Goal: Check status: Check status

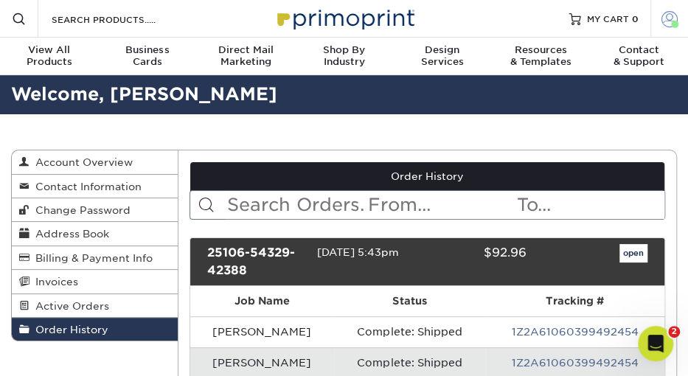
click at [669, 15] on span at bounding box center [670, 18] width 16 height 16
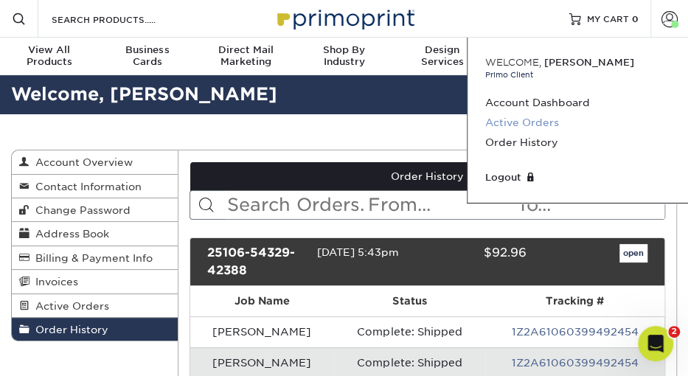
click at [513, 119] on link "Active Orders" at bounding box center [577, 123] width 185 height 20
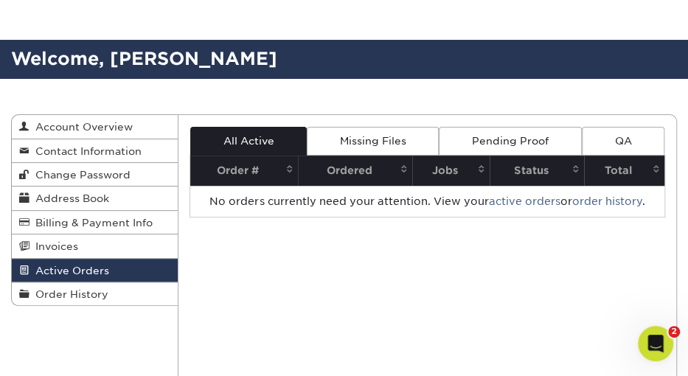
scroll to position [98, 0]
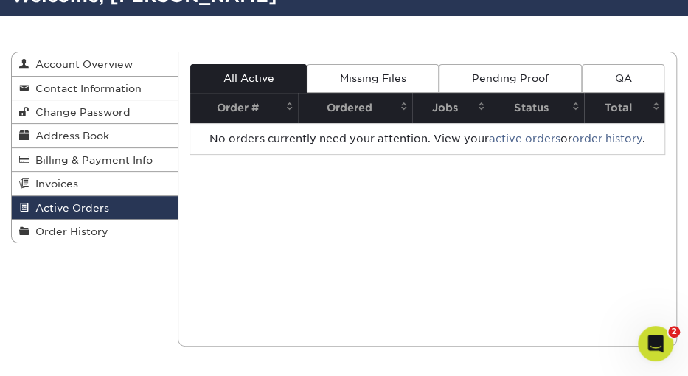
click at [70, 279] on div "Active Orders Account Overview Contact Information Change Password Address Book…" at bounding box center [344, 199] width 688 height 366
click at [91, 232] on span "Order History" at bounding box center [69, 232] width 79 height 12
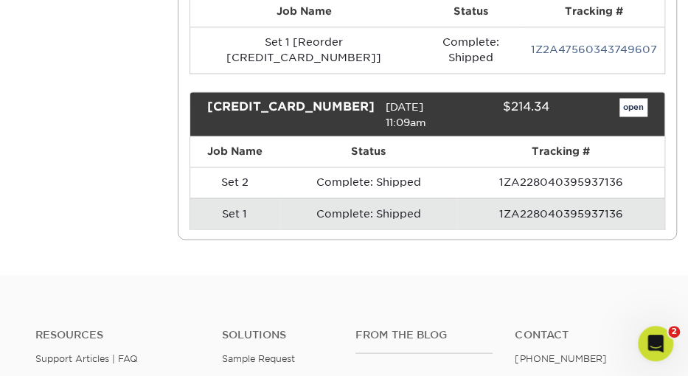
scroll to position [836, 0]
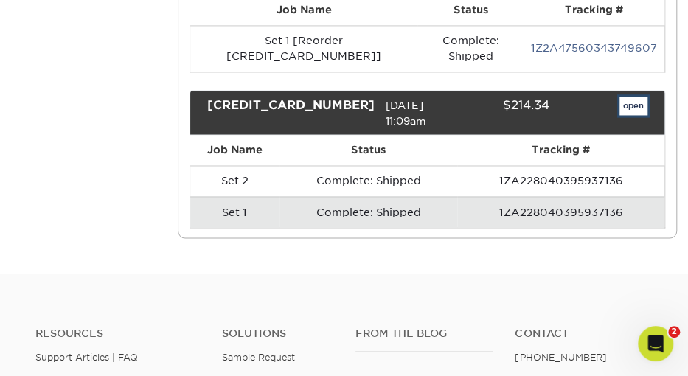
click at [634, 97] on link "open" at bounding box center [634, 106] width 28 height 19
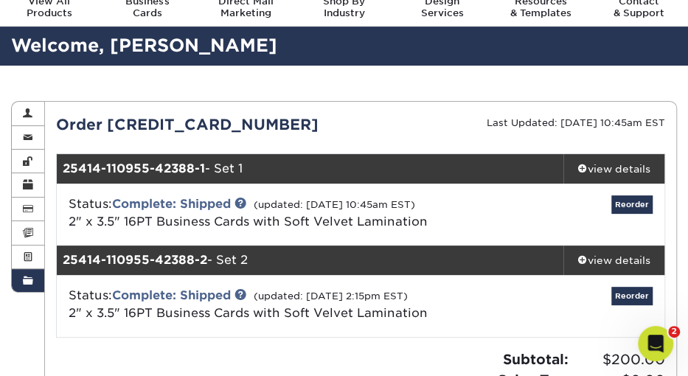
scroll to position [49, 0]
